Goal: Check status: Check status

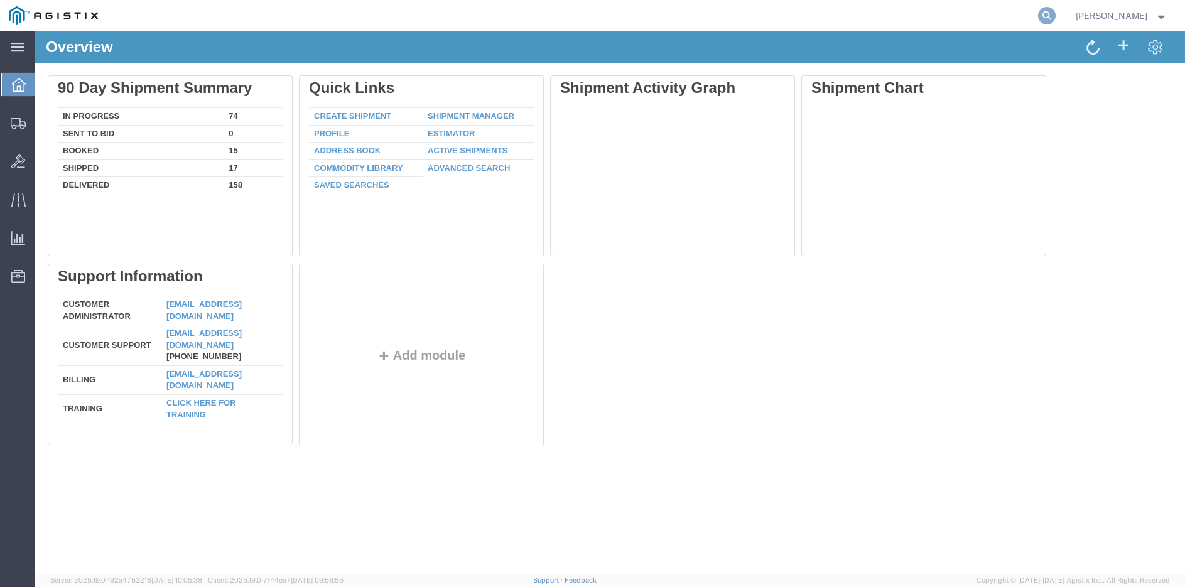
click at [1056, 14] on icon at bounding box center [1047, 16] width 18 height 18
type input "IAD24234575"
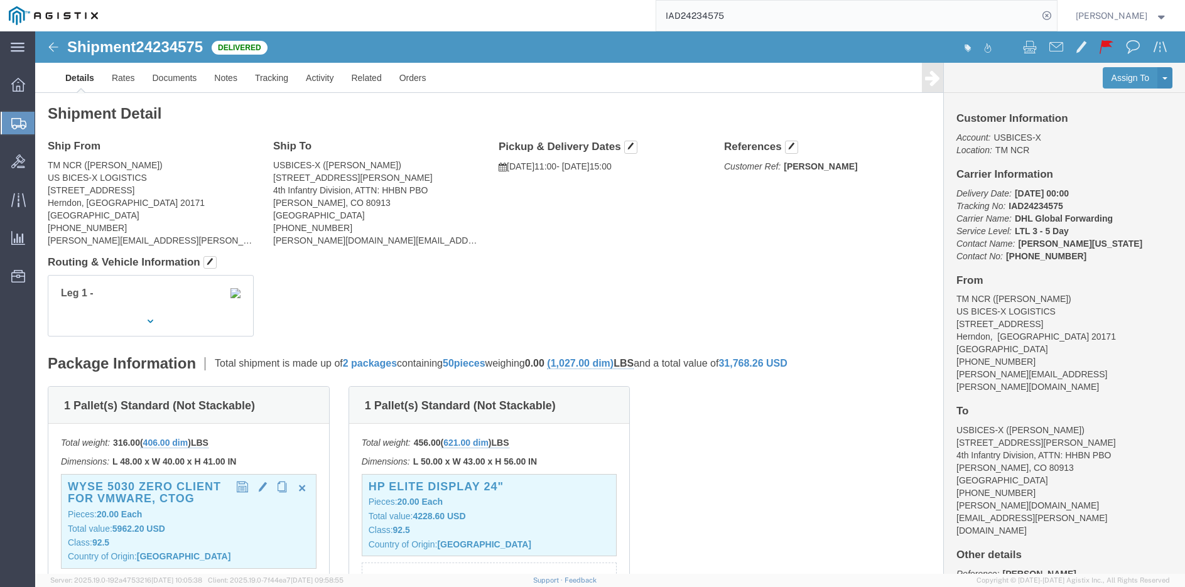
click div "Wyse 5030 zero client for Vmware, CTOG Pieces: 20.00 Each Total value: 5962.20 …"
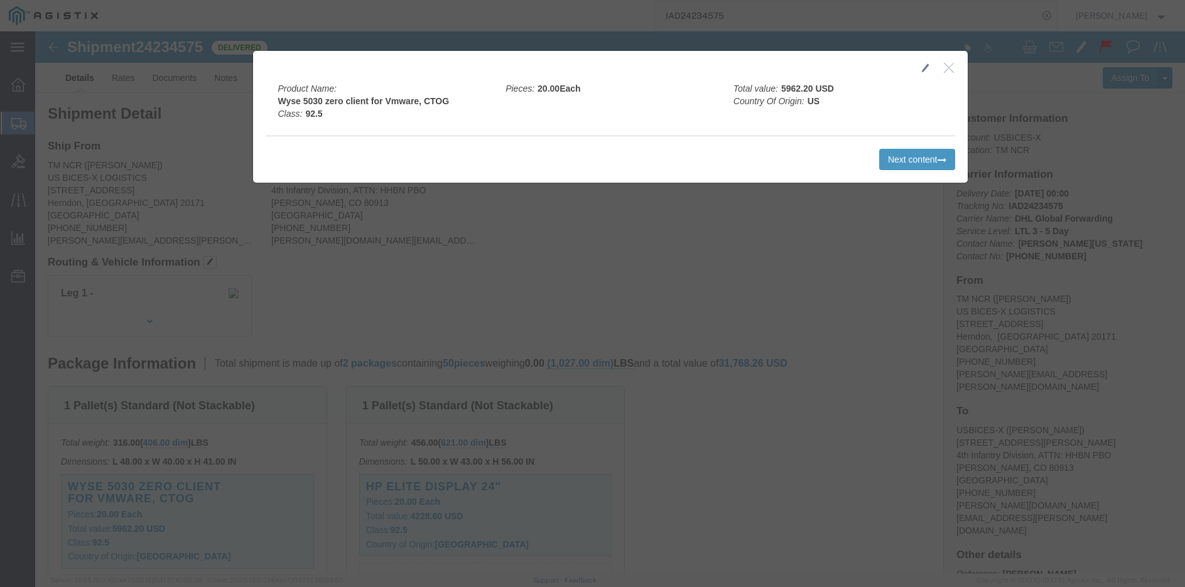
click button "button"
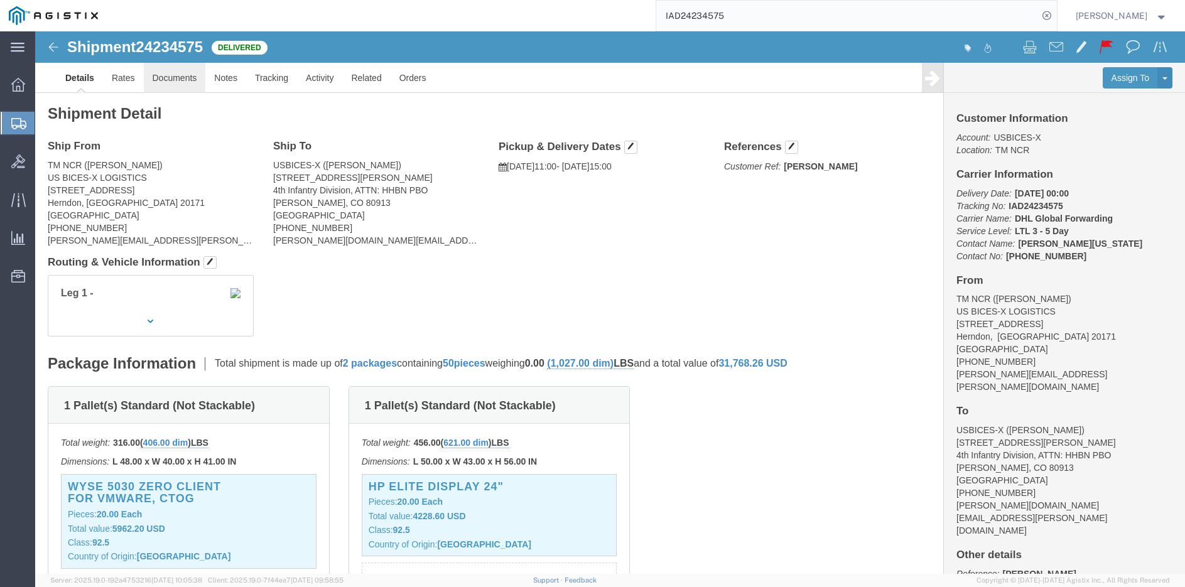
click link "Documents"
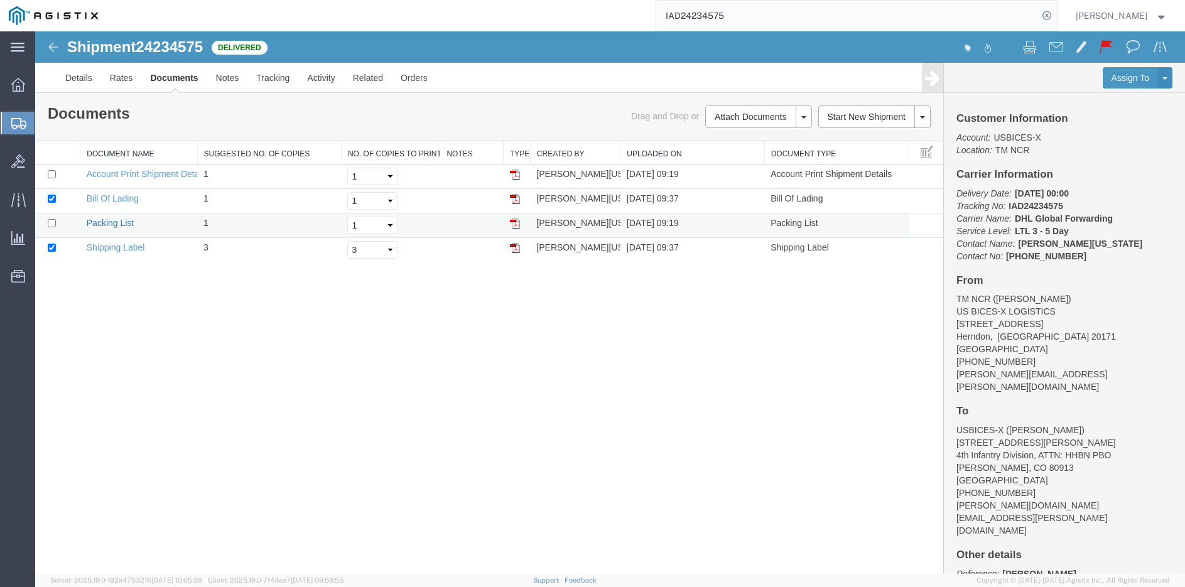
click at [109, 221] on link "Packing List" at bounding box center [110, 223] width 47 height 10
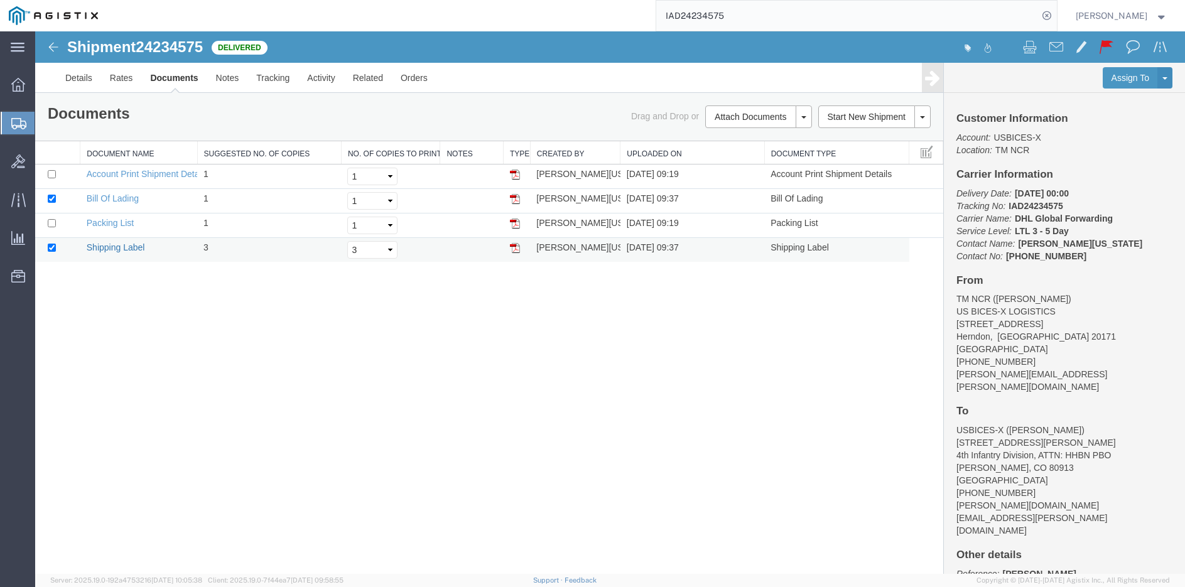
click at [117, 250] on link "Shipping Label" at bounding box center [116, 247] width 58 height 10
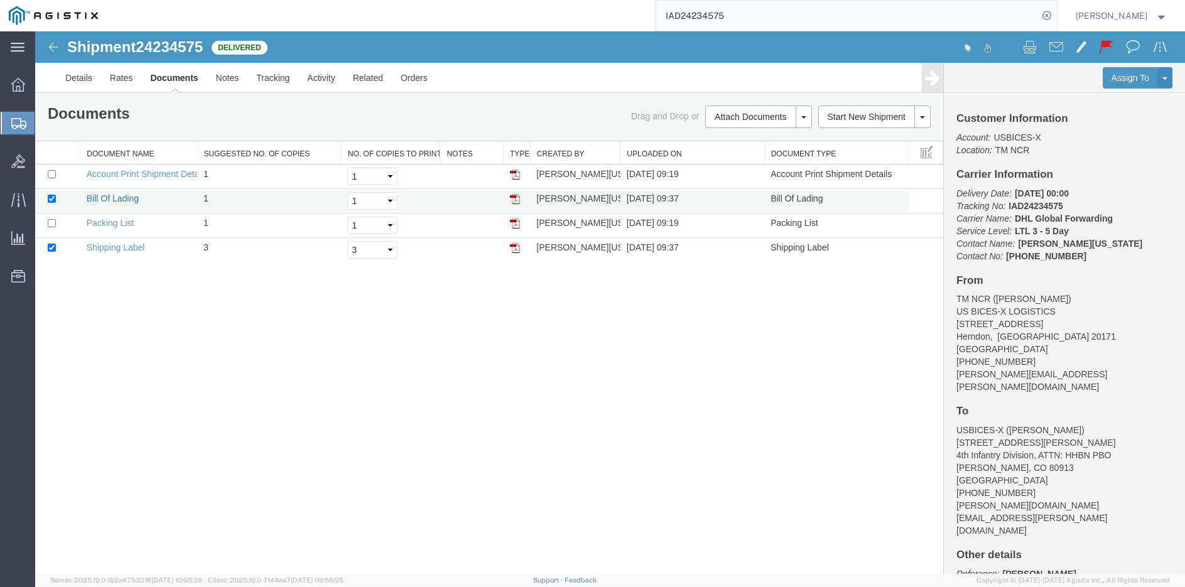
click at [103, 198] on link "Bill Of Lading" at bounding box center [113, 198] width 52 height 10
